Goal: Transaction & Acquisition: Book appointment/travel/reservation

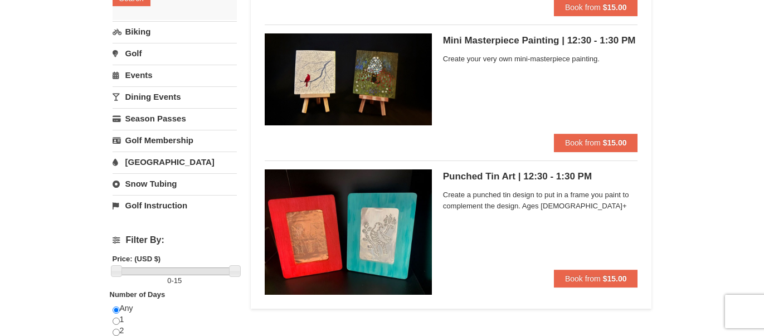
scroll to position [223, 0]
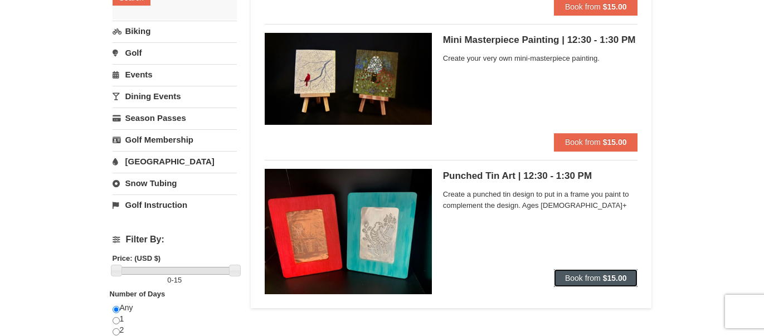
click at [590, 276] on span "Book from" at bounding box center [583, 277] width 36 height 9
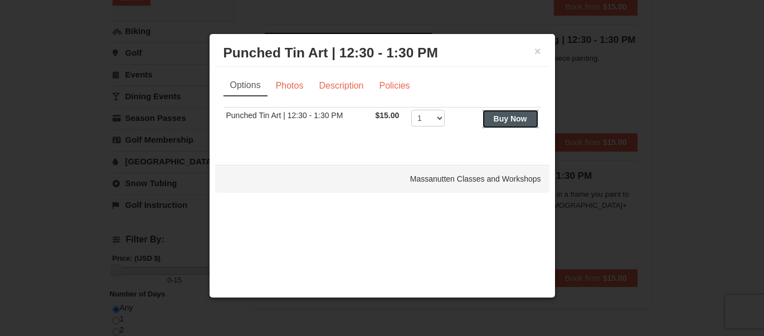
click at [501, 121] on strong "Buy Now" at bounding box center [510, 118] width 33 height 9
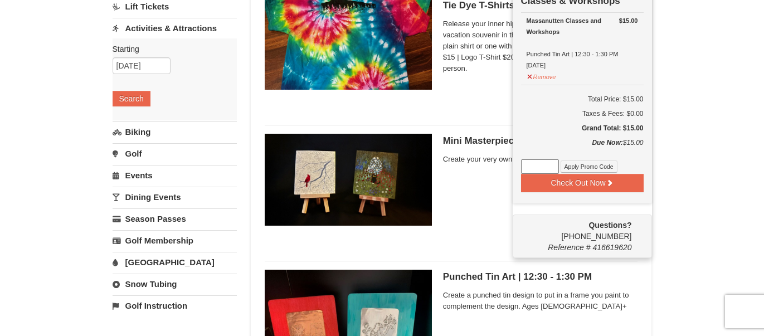
scroll to position [88, 0]
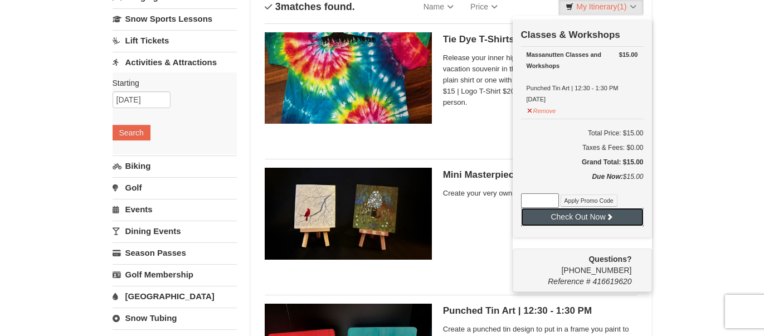
click at [587, 210] on button "Check Out Now" at bounding box center [582, 217] width 123 height 18
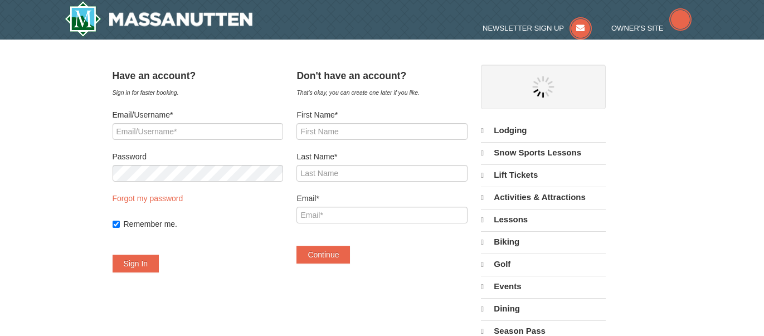
select select "10"
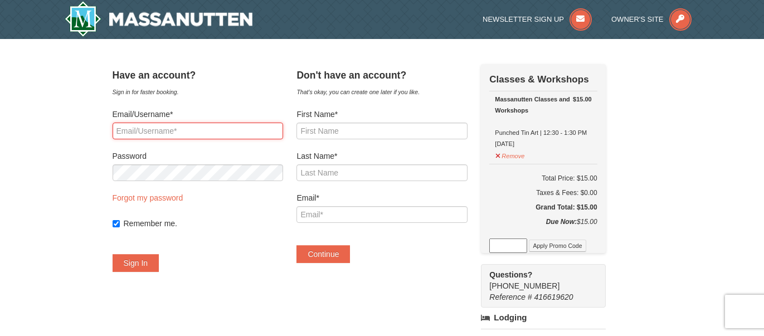
click at [135, 133] on input "Email/Username*" at bounding box center [198, 131] width 170 height 17
type input "DEBISVL@AOL.COM"
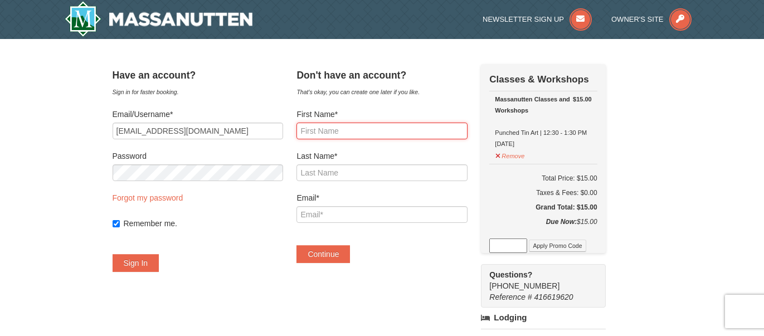
click at [324, 134] on input "First Name*" at bounding box center [381, 131] width 170 height 17
type input "Debra"
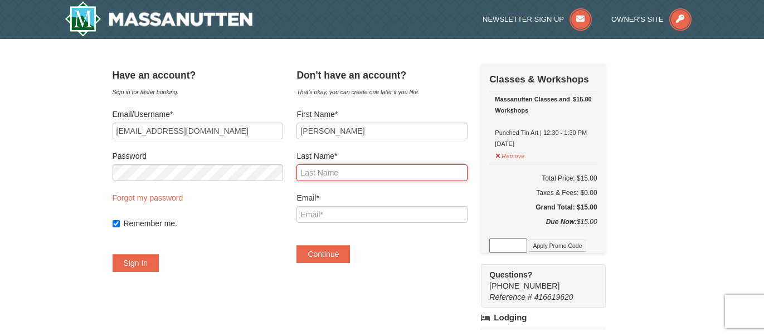
type input "Van Lancker"
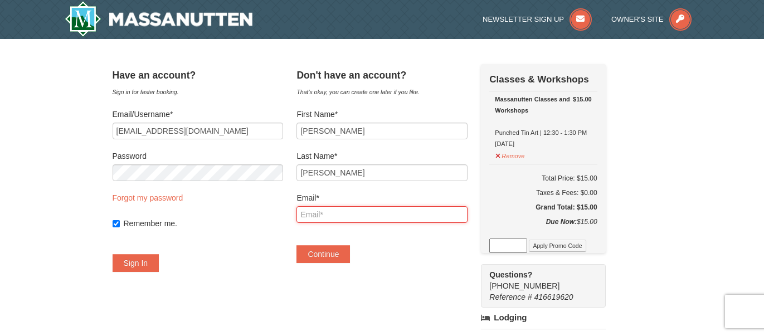
type input "DEBISVL@AOL.COM"
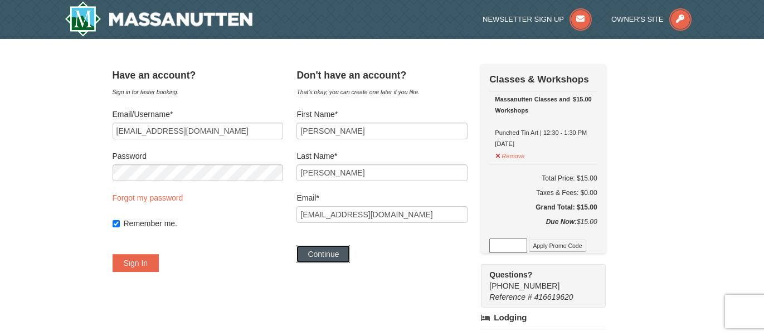
click at [345, 255] on button "Continue" at bounding box center [322, 254] width 53 height 18
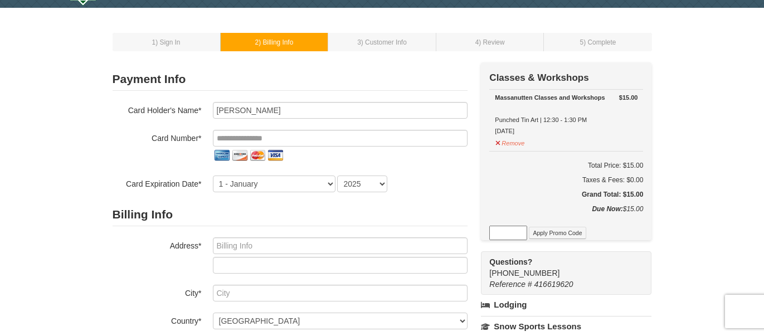
scroll to position [16, 0]
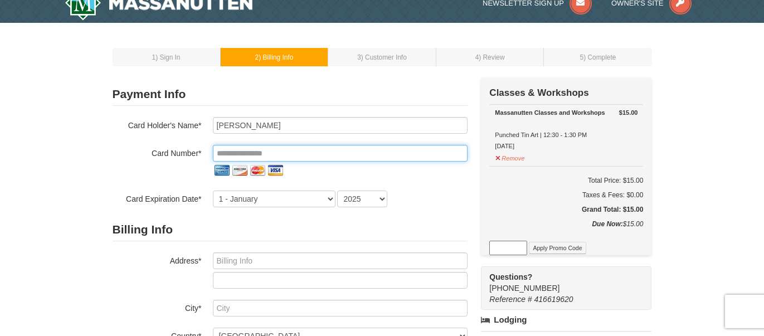
click at [219, 151] on input "tel" at bounding box center [340, 153] width 255 height 17
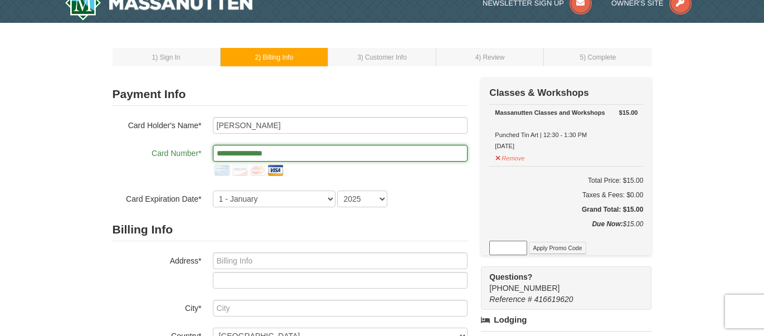
type input "**********"
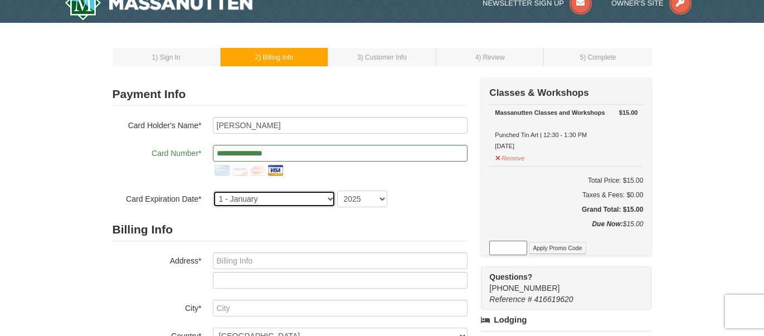
click at [330, 199] on select "1 - January 2 - February 3 - March 4 - April 5 - May 6 - June 7 - July 8 - Augu…" at bounding box center [274, 198] width 123 height 17
select select "11"
click at [213, 190] on select "1 - January 2 - February 3 - March 4 - April 5 - May 6 - June 7 - July 8 - Augu…" at bounding box center [274, 198] width 123 height 17
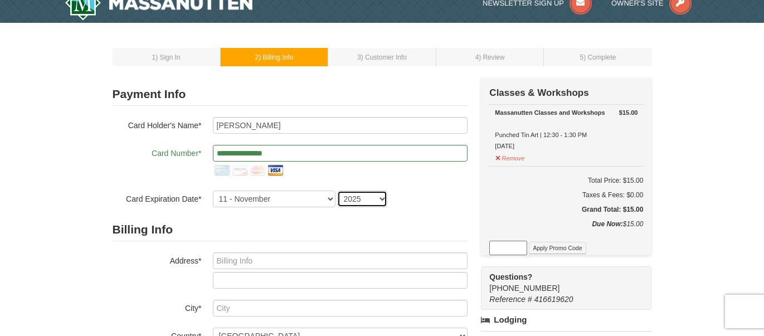
click at [383, 198] on select "2025 2026 2027 2028 2029 2030 2031 2032 2033 2034" at bounding box center [362, 198] width 50 height 17
select select "2027"
click at [337, 190] on select "2025 2026 2027 2028 2029 2030 2031 2032 2033 2034" at bounding box center [362, 198] width 50 height 17
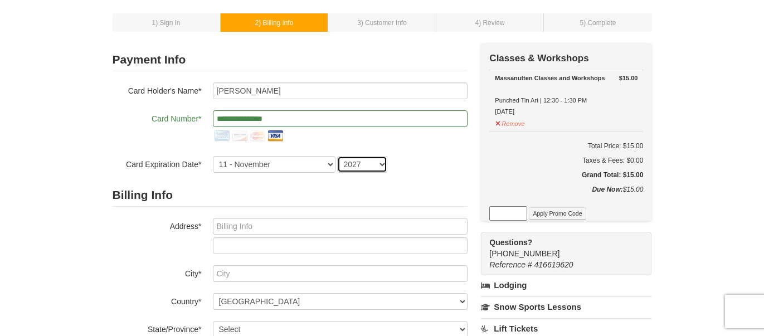
scroll to position [47, 0]
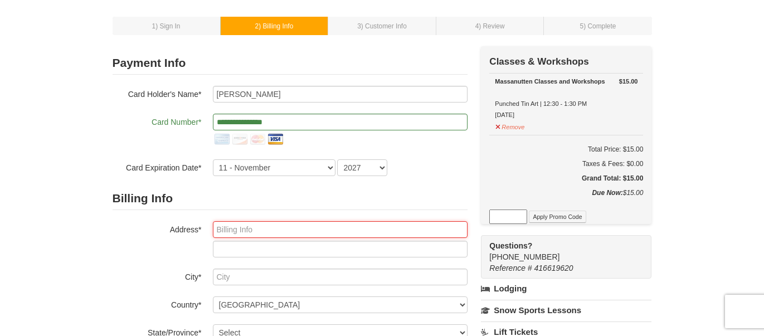
click at [220, 232] on input "text" at bounding box center [340, 229] width 255 height 17
type input "11503 Dorothy Lane"
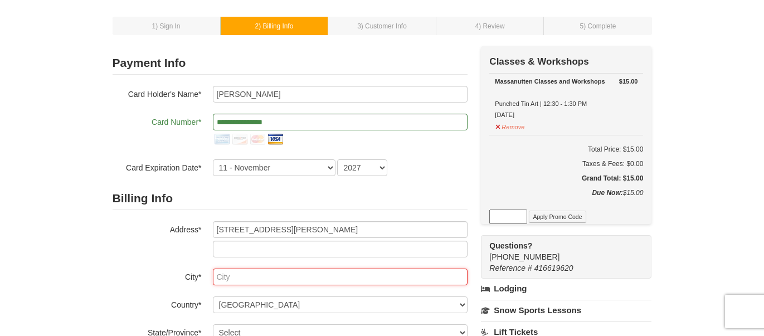
type input "OCEAN SPRINGS"
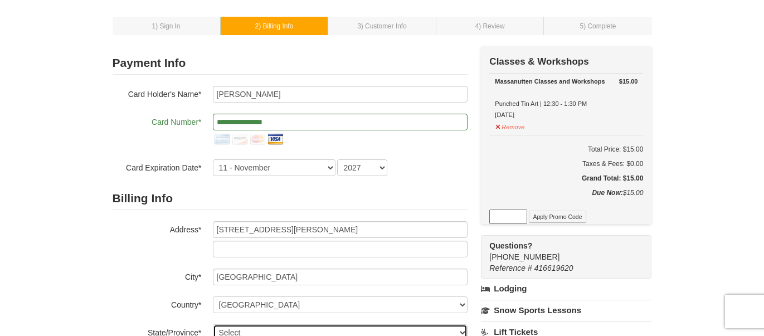
select select "MS"
type input "39564"
type input "386"
type input "212"
type input "6985"
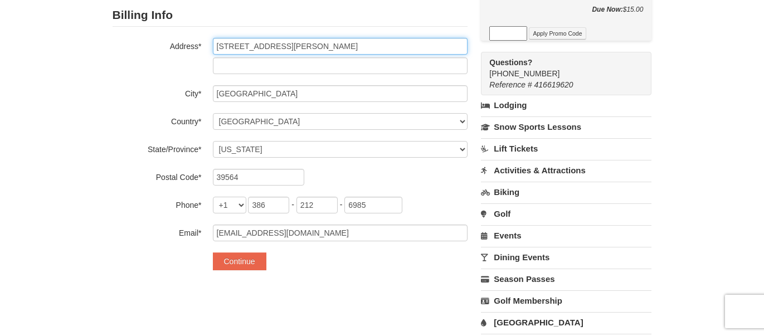
scroll to position [223, 0]
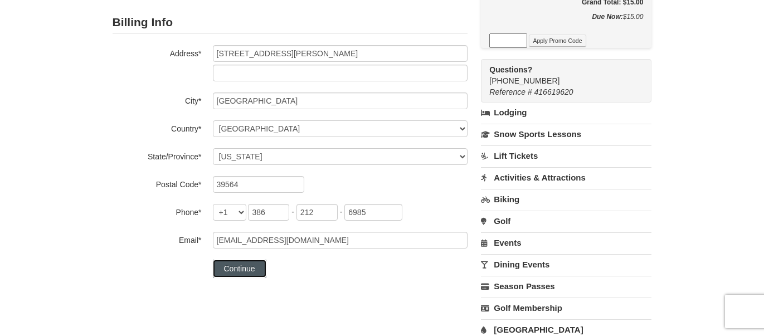
click at [258, 264] on button "Continue" at bounding box center [239, 269] width 53 height 18
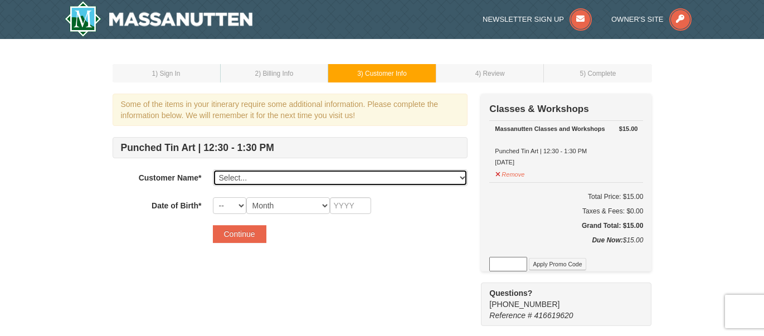
click at [463, 178] on select "Select... Debra Van Lancker Add New..." at bounding box center [340, 177] width 255 height 17
select select "28367144"
click at [213, 169] on select "Select... Debra Van Lancker Add New..." at bounding box center [340, 177] width 255 height 17
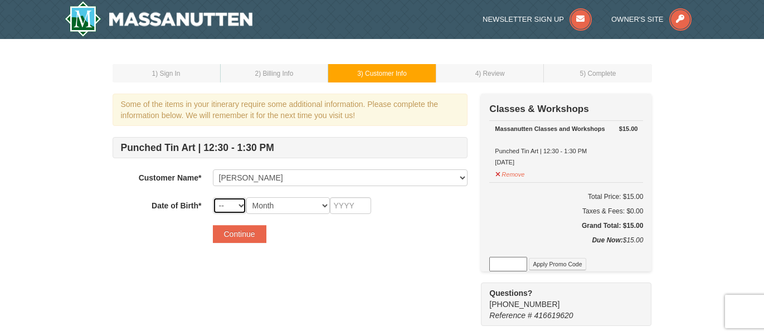
click at [245, 204] on select "-- 01 02 03 04 05 06 07 08 09 10 11 12 13 14 15 16 17 18 19 20 21 22 23 24 25 2…" at bounding box center [229, 205] width 33 height 17
select select "22"
click at [213, 197] on select "-- 01 02 03 04 05 06 07 08 09 10 11 12 13 14 15 16 17 18 19 20 21 22 23 24 25 2…" at bounding box center [229, 205] width 33 height 17
click at [325, 204] on select "Month January February March April May June July August September October Novem…" at bounding box center [288, 205] width 84 height 17
select select "03"
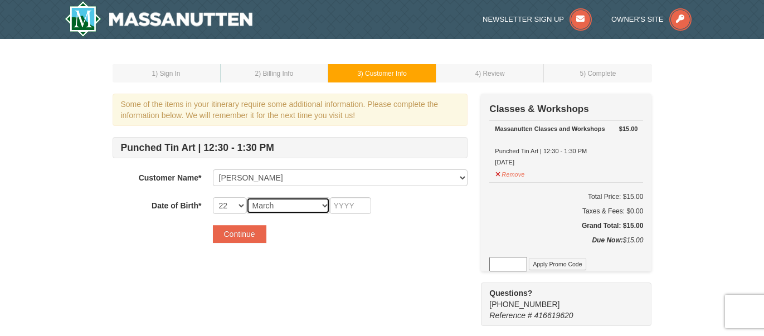
click at [246, 197] on select "Month January February March April May June July August September October Novem…" at bounding box center [288, 205] width 84 height 17
click at [339, 207] on input "text" at bounding box center [350, 205] width 41 height 17
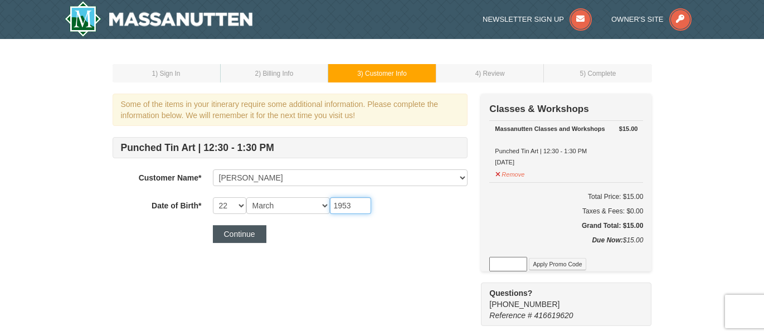
type input "1953"
click at [240, 236] on button "Continue" at bounding box center [239, 234] width 53 height 18
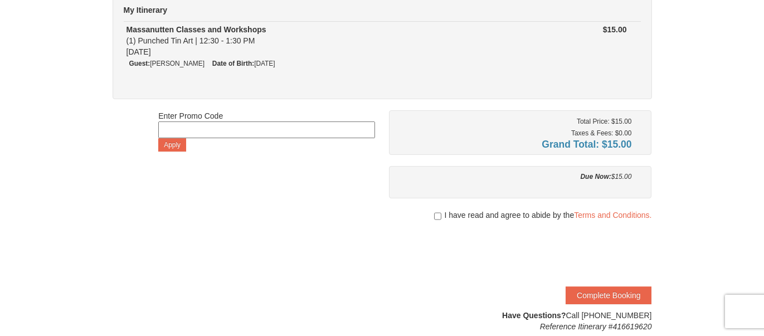
scroll to position [107, 0]
click at [437, 212] on input "checkbox" at bounding box center [437, 215] width 7 height 9
checkbox input "true"
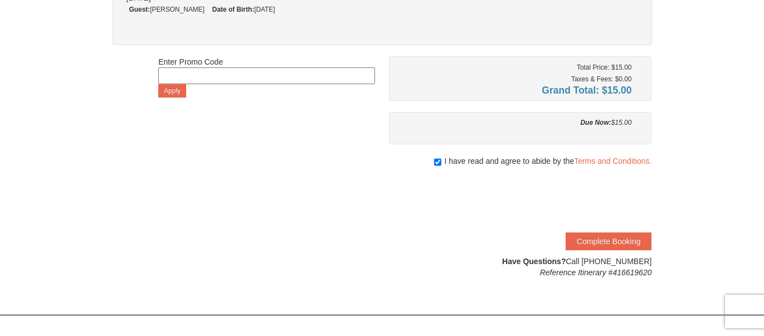
scroll to position [155, 0]
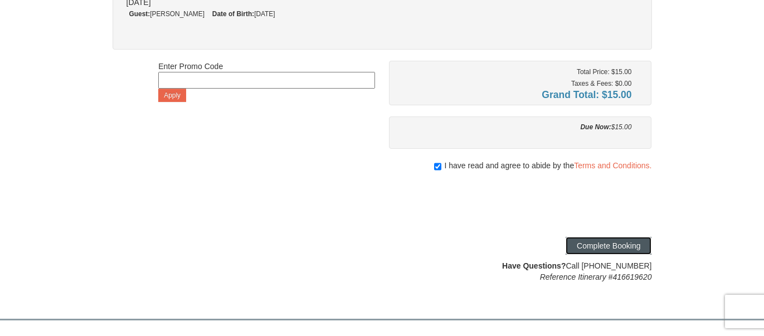
click at [602, 242] on button "Complete Booking" at bounding box center [608, 246] width 86 height 18
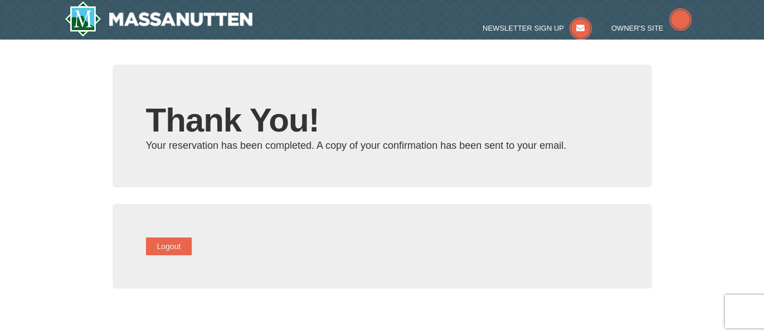
type input "[EMAIL_ADDRESS][DOMAIN_NAME]"
